Goal: Ask a question

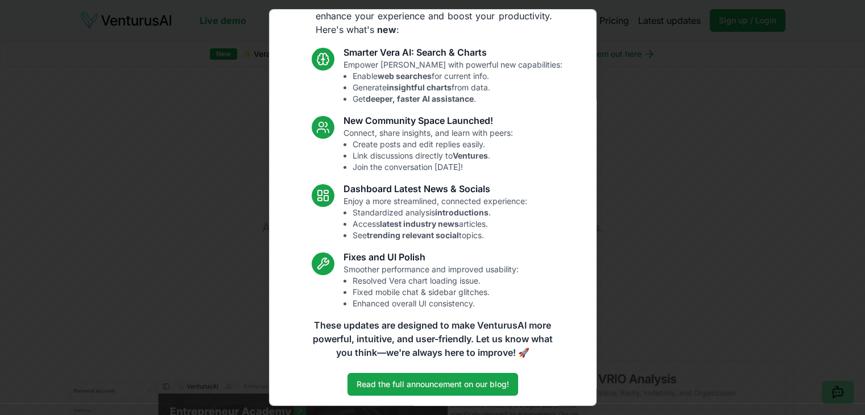
scroll to position [59, 0]
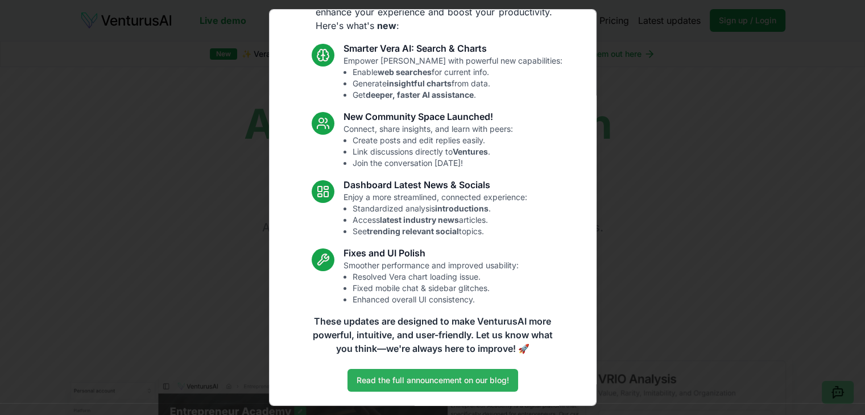
click at [451, 380] on link "Read the full announcement on our blog!" at bounding box center [432, 380] width 171 height 23
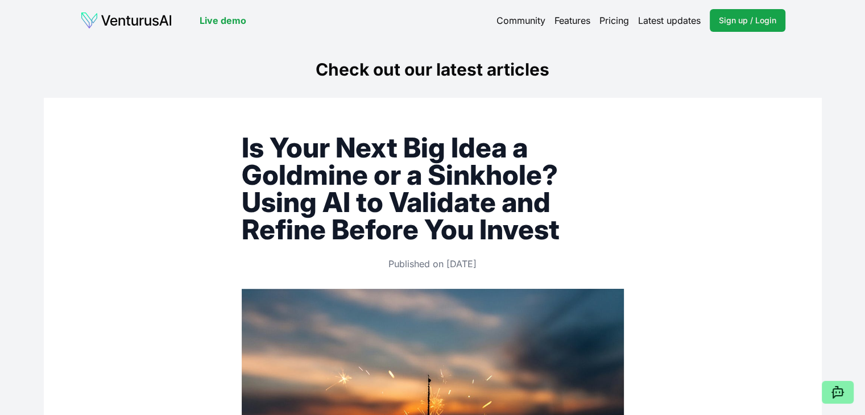
scroll to position [363, 0]
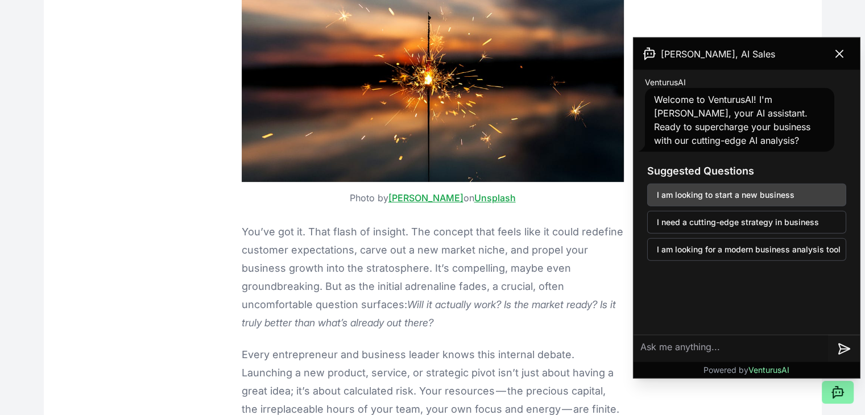
click at [791, 193] on button "I am looking to start a new business" at bounding box center [746, 195] width 199 height 23
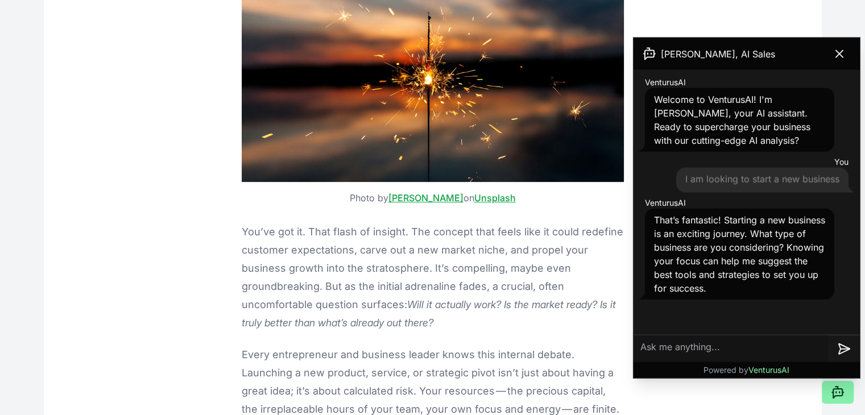
click at [674, 350] on textarea at bounding box center [730, 348] width 194 height 27
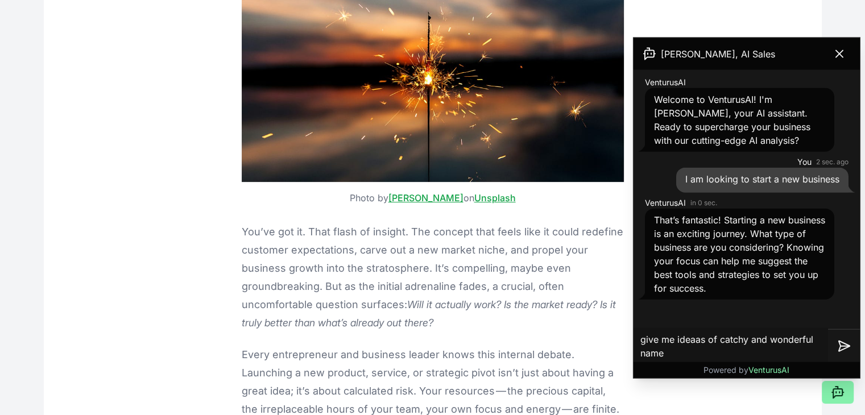
type textarea "give me ideaas of catchy and wonderful names"
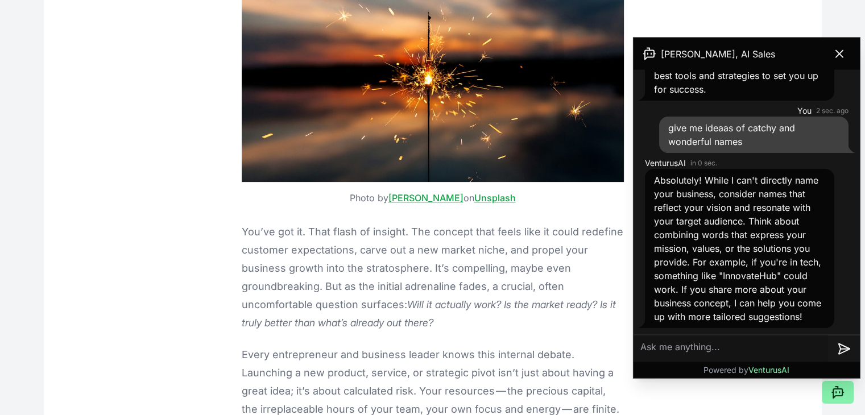
scroll to position [212, 0]
click at [672, 345] on textarea at bounding box center [730, 348] width 194 height 27
type textarea "in a clothe business"
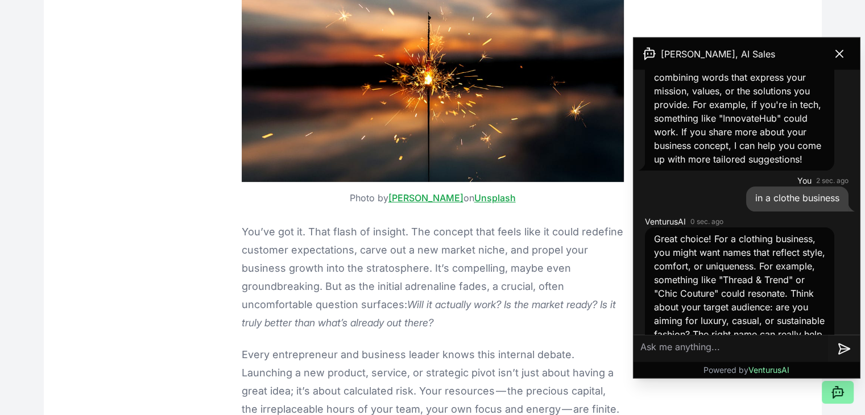
scroll to position [434, 0]
